Goal: Task Accomplishment & Management: Manage account settings

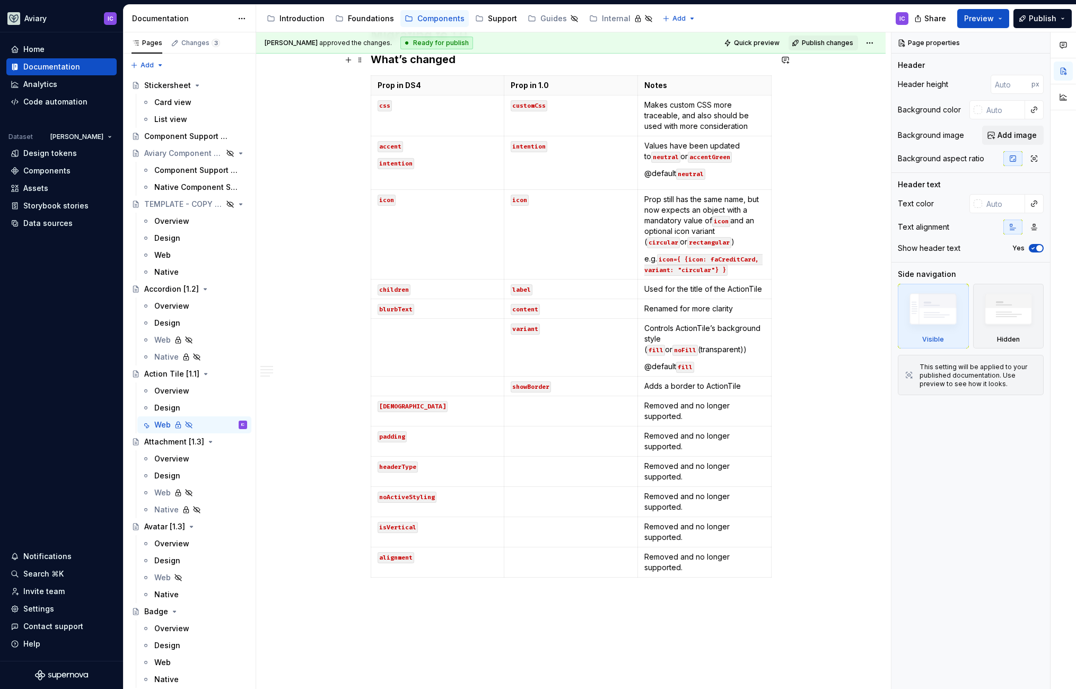
scroll to position [807, 0]
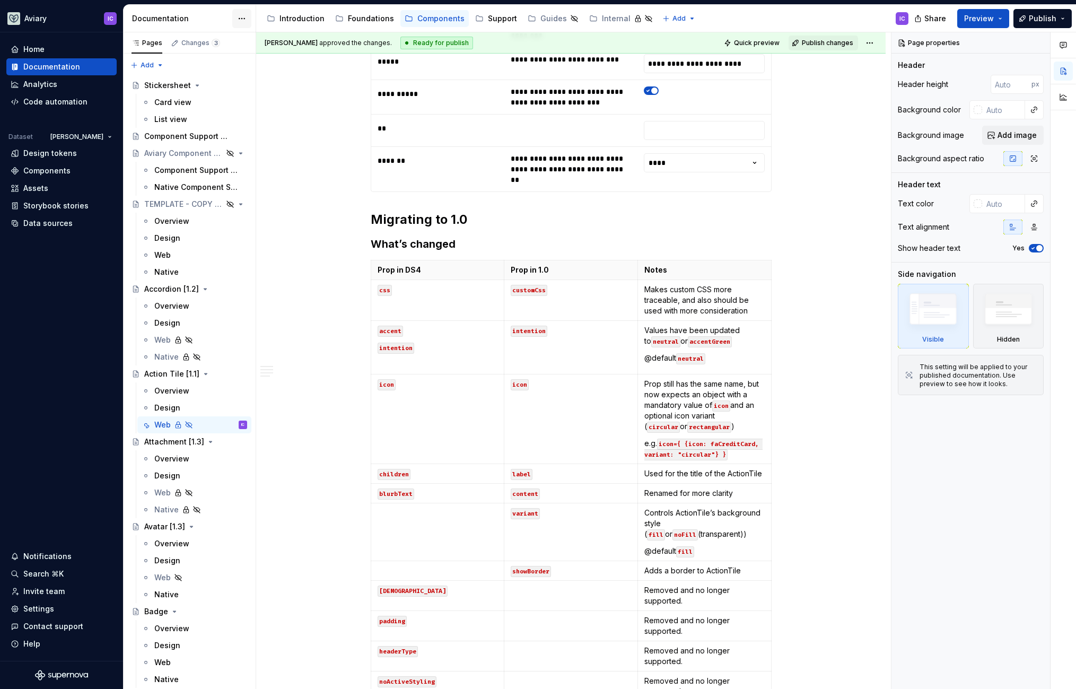
click at [245, 19] on html "Aviary IC Home Documentation Analytics Code automation Dataset [PERSON_NAME] De…" at bounding box center [538, 344] width 1076 height 689
click at [307, 112] on div "Documentation settings" at bounding box center [302, 110] width 101 height 11
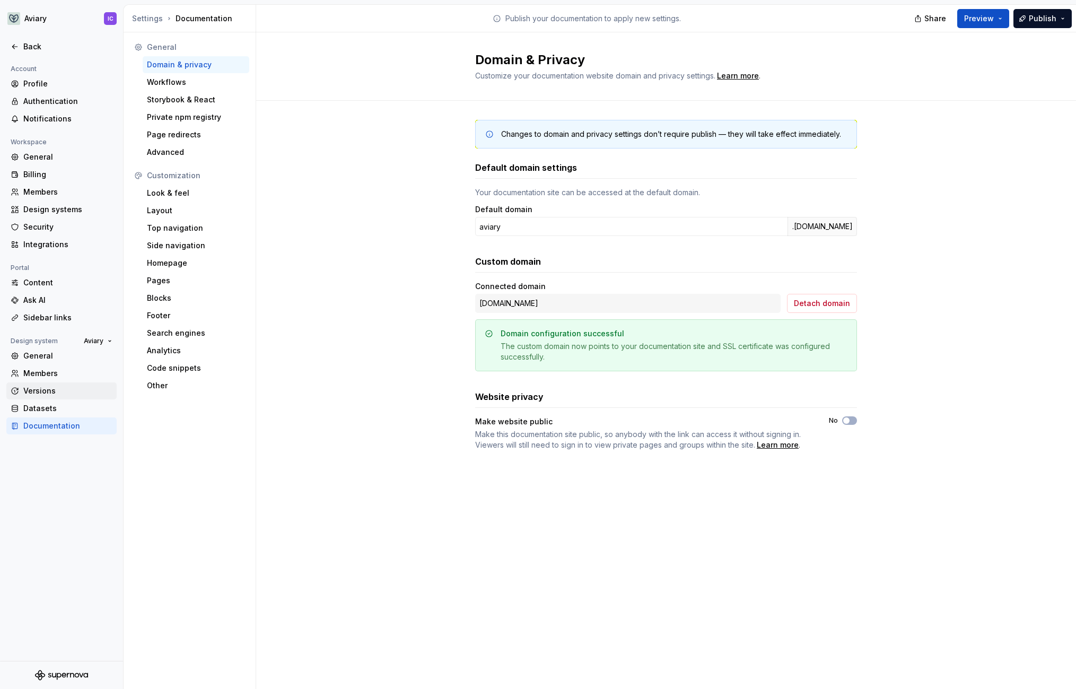
click at [46, 396] on div "Versions" at bounding box center [61, 390] width 110 height 17
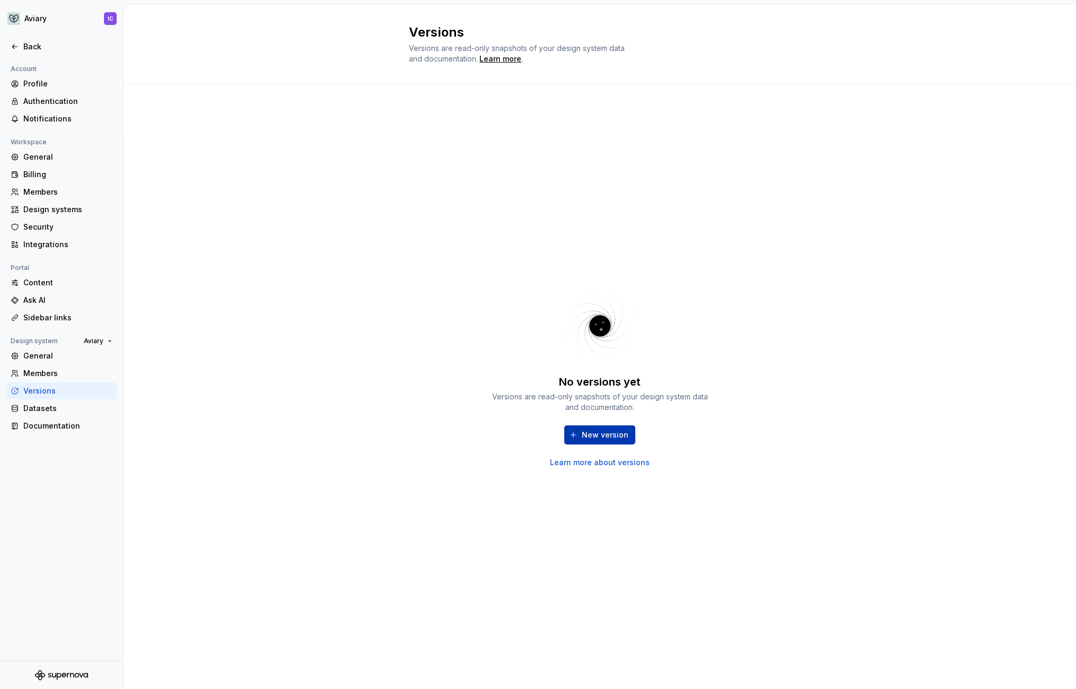
click at [601, 434] on span "New version" at bounding box center [605, 435] width 47 height 11
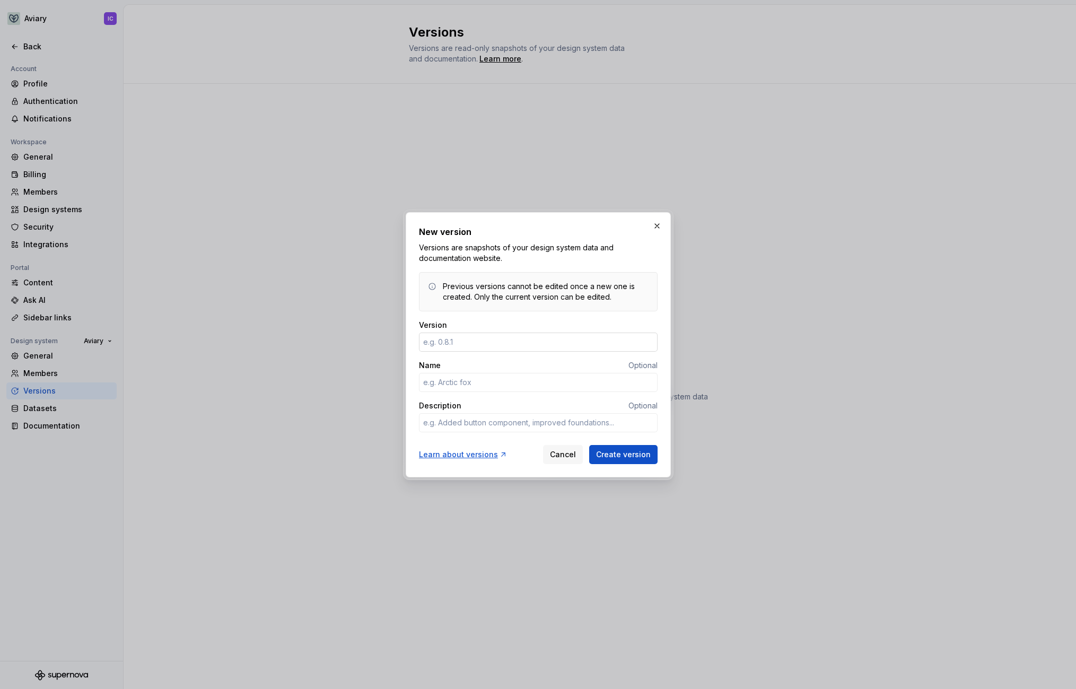
type textarea "*"
type input "1.0.0"
click at [495, 384] on input "Name" at bounding box center [538, 382] width 239 height 19
type textarea "*"
type input "Pigeon"
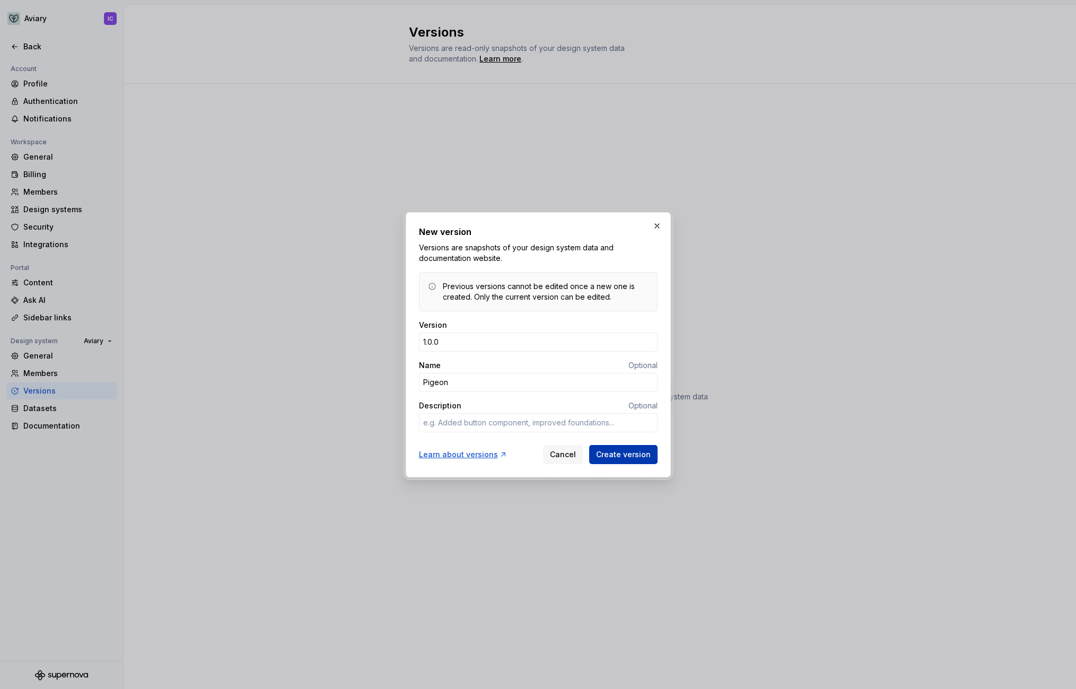
click at [630, 451] on span "Create version" at bounding box center [623, 454] width 55 height 11
type textarea "*"
